Goal: Task Accomplishment & Management: Use online tool/utility

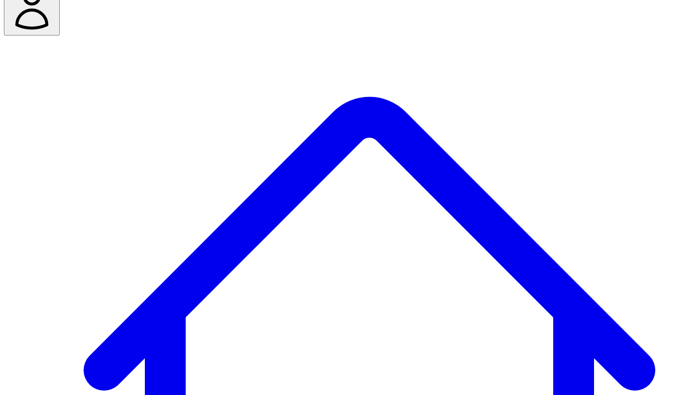
scroll to position [37, 0]
type input "****"
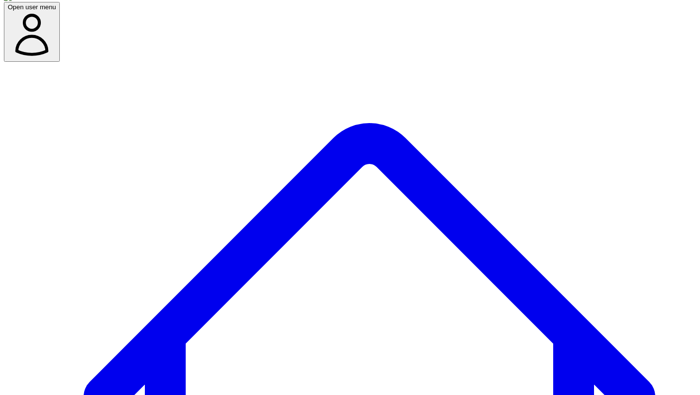
scroll to position [0, 0]
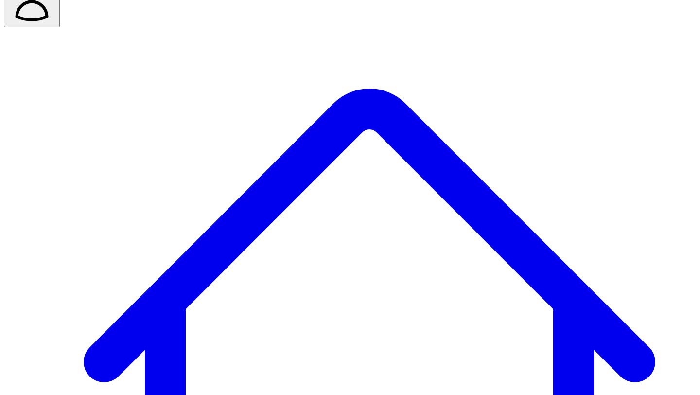
scroll to position [47, 0]
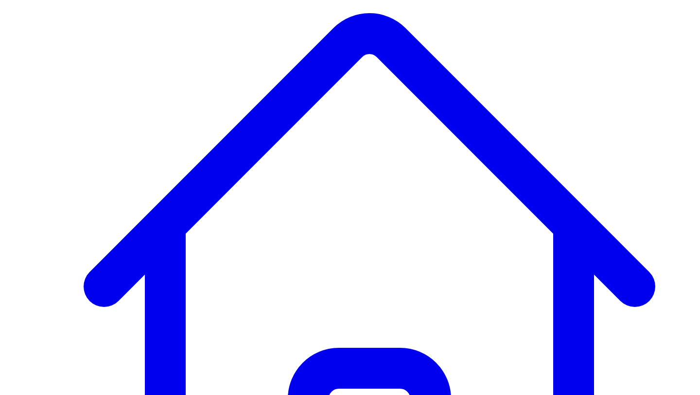
scroll to position [91, 0]
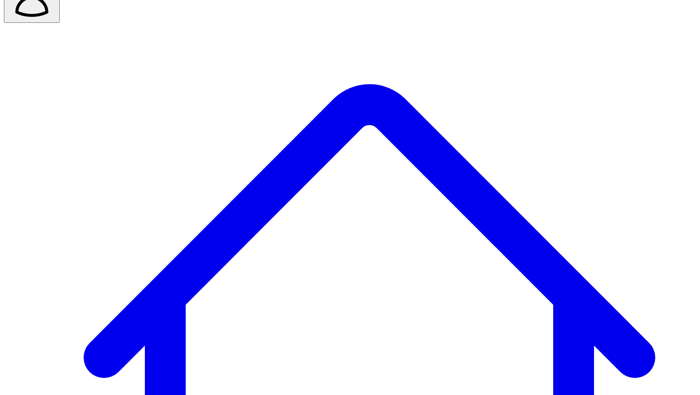
scroll to position [47, 0]
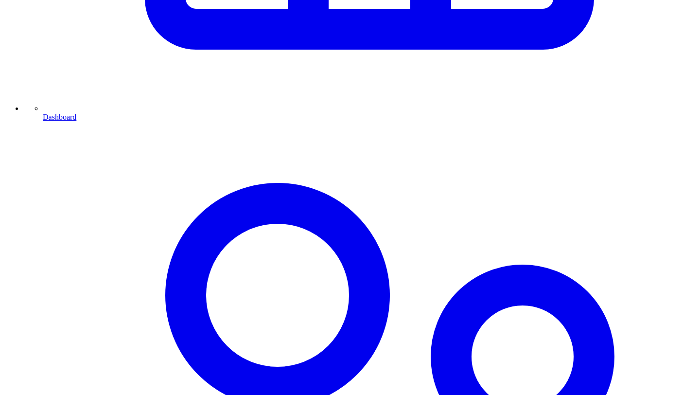
scroll to position [669, 0]
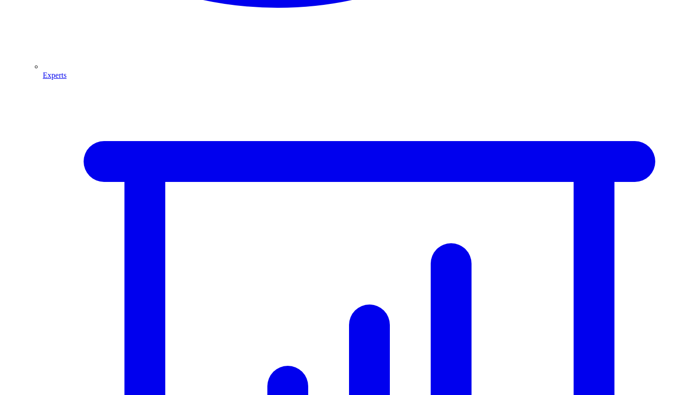
scroll to position [1371, 0]
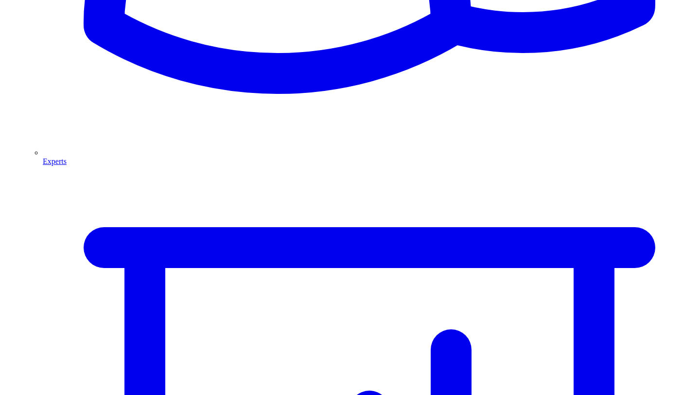
scroll to position [1248, 0]
